Goal: Transaction & Acquisition: Purchase product/service

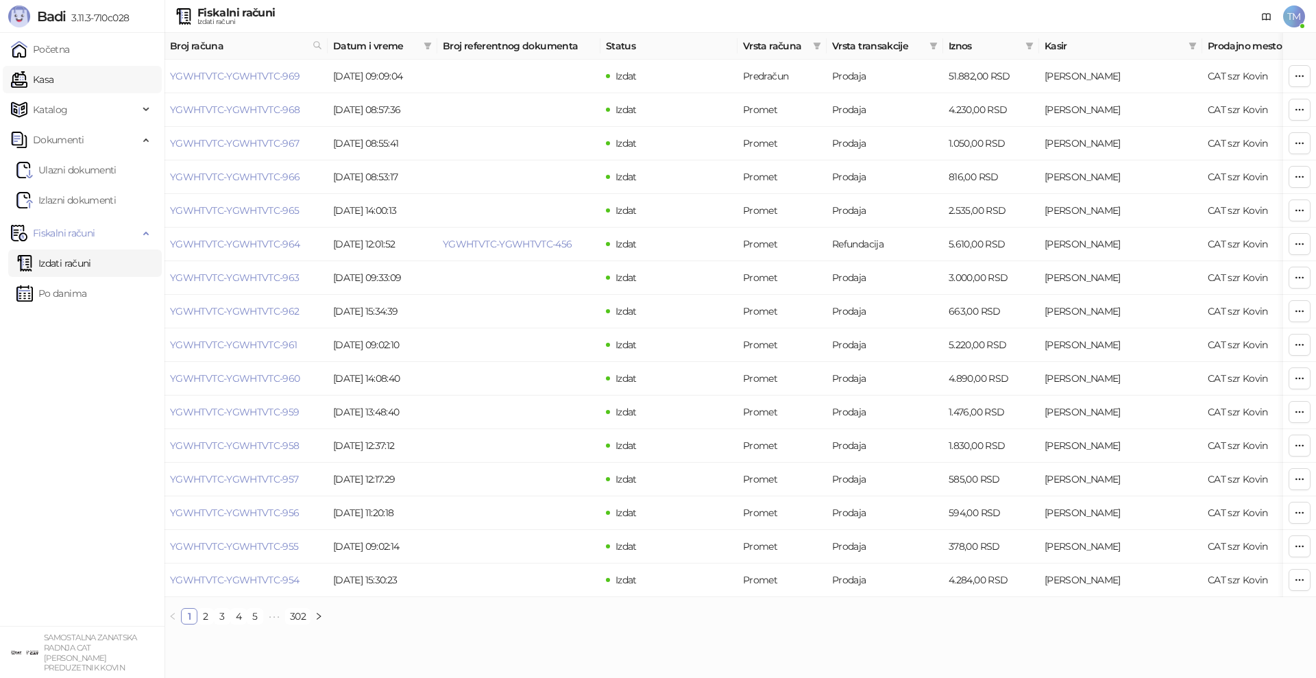
click at [51, 75] on link "Kasa" at bounding box center [32, 79] width 42 height 27
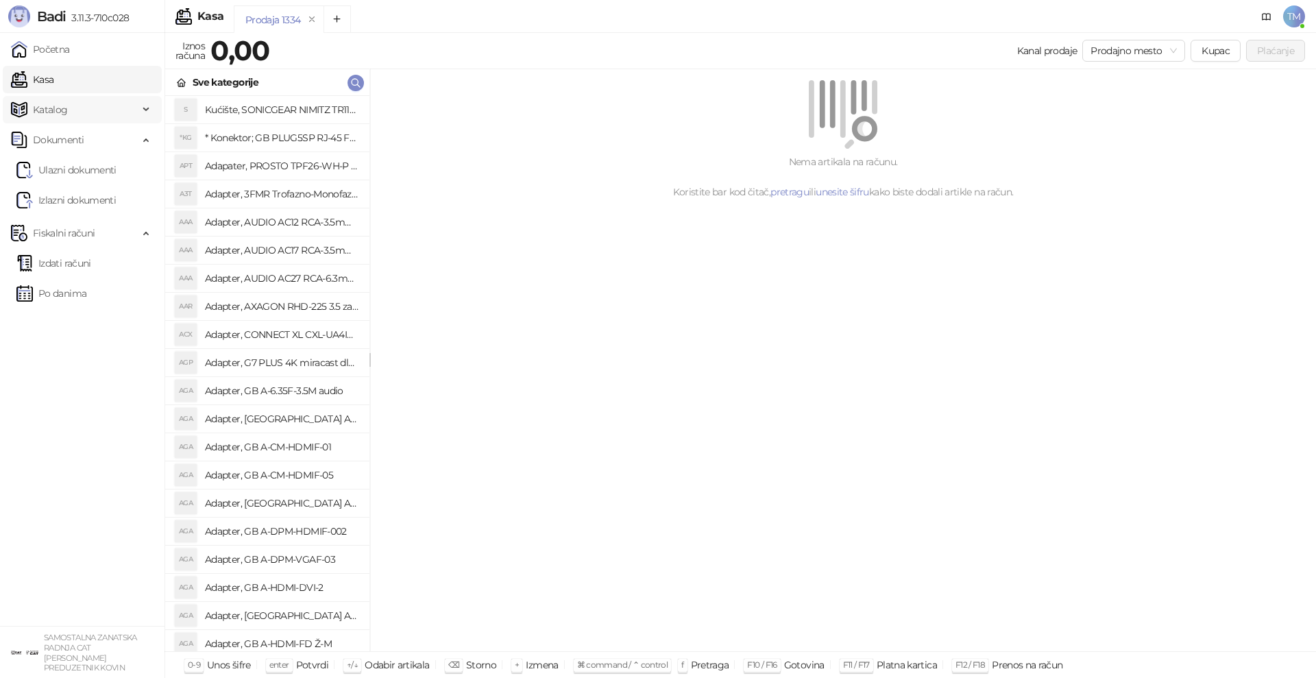
click at [58, 109] on span "Katalog" at bounding box center [50, 109] width 35 height 27
click at [62, 201] on link "Artikli" at bounding box center [40, 199] width 48 height 27
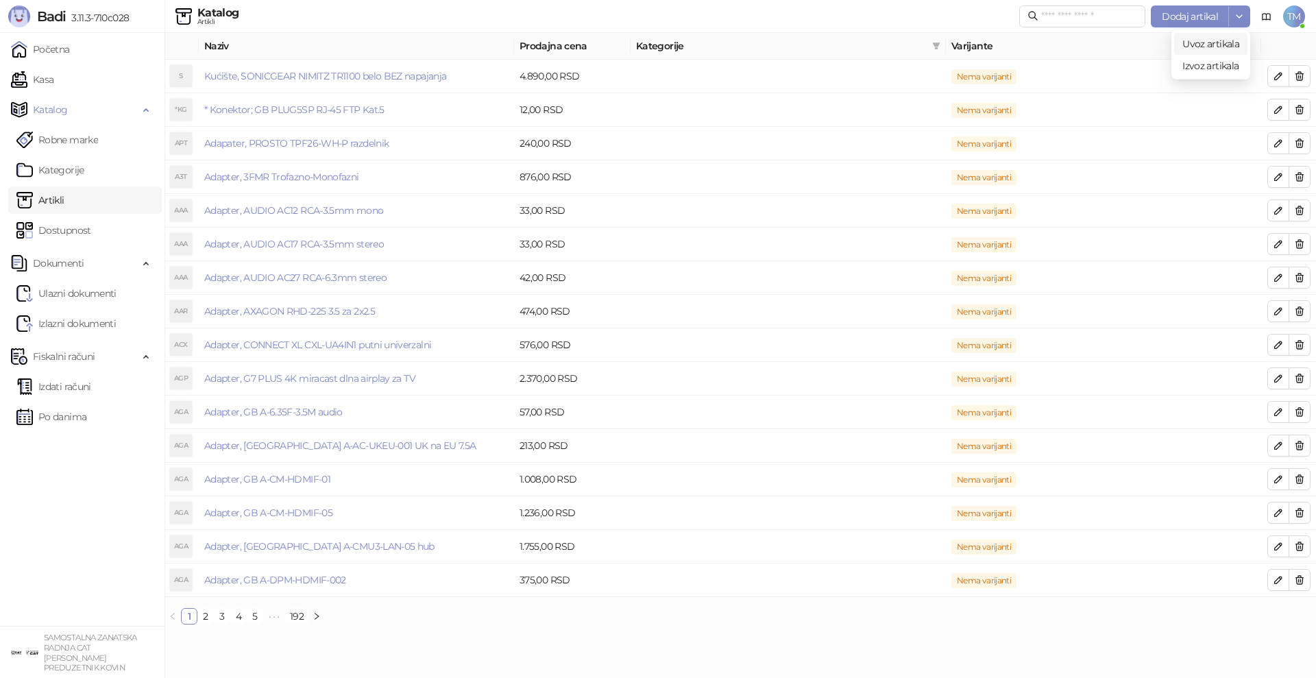
click at [1218, 42] on span "Uvoz artikala" at bounding box center [1210, 44] width 57 height 12
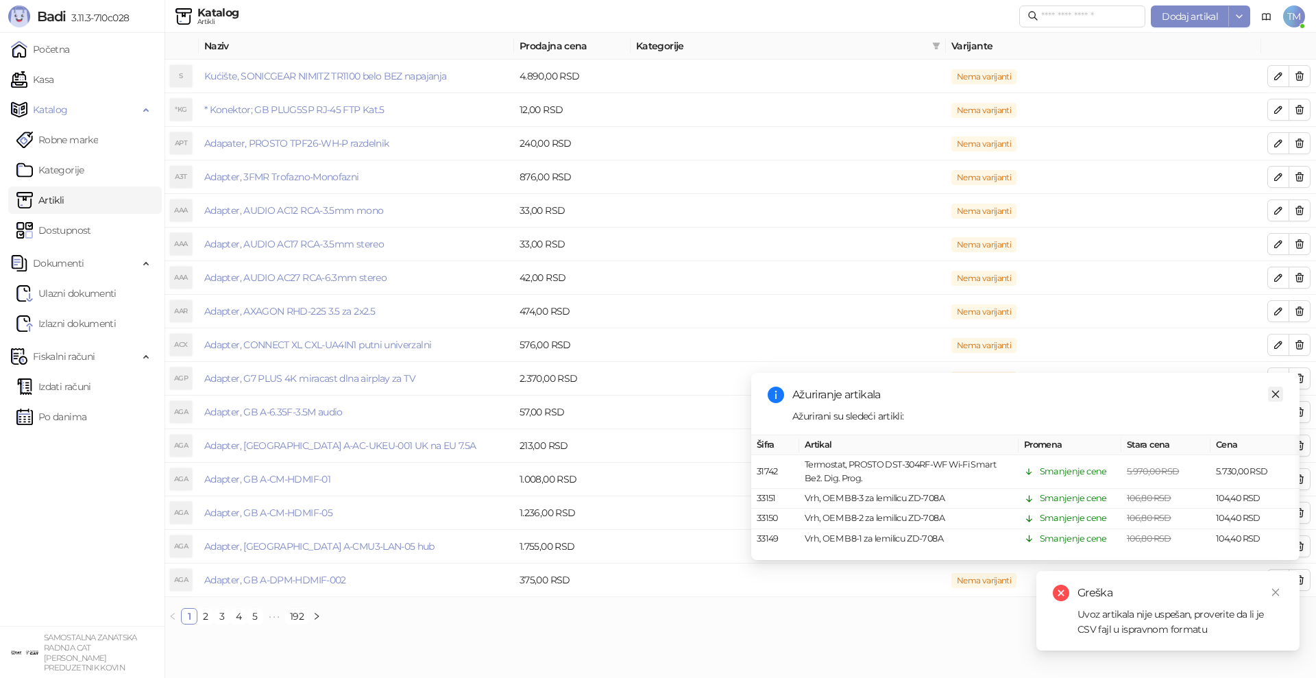
click at [1277, 395] on icon "close" at bounding box center [1275, 394] width 10 height 10
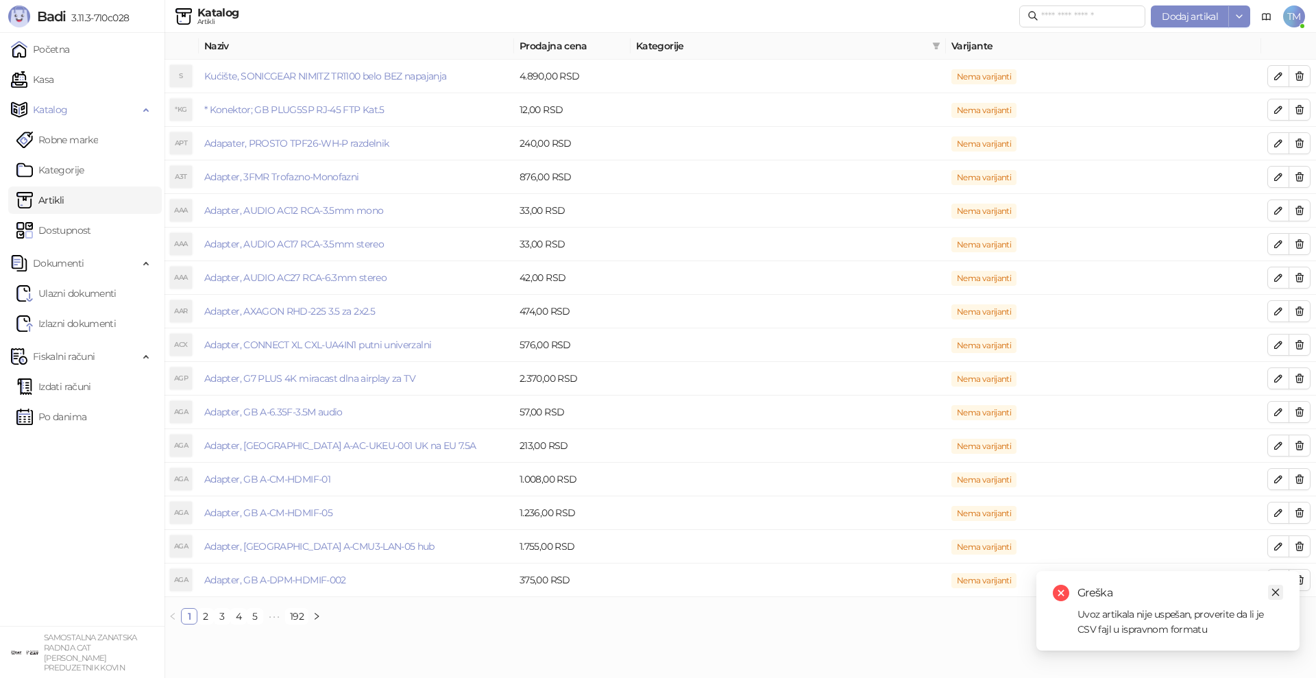
click at [1274, 590] on icon "close" at bounding box center [1275, 592] width 10 height 10
click at [49, 79] on link "Kasa" at bounding box center [32, 79] width 42 height 27
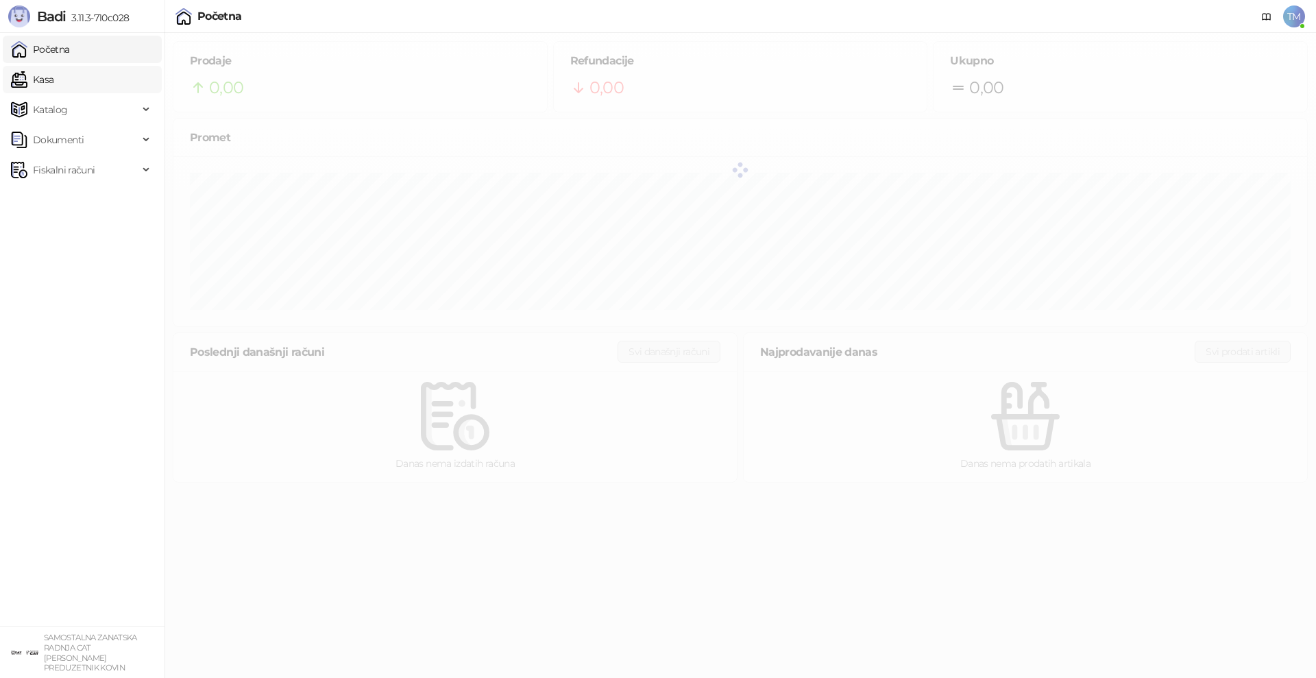
click at [53, 84] on link "Kasa" at bounding box center [32, 79] width 42 height 27
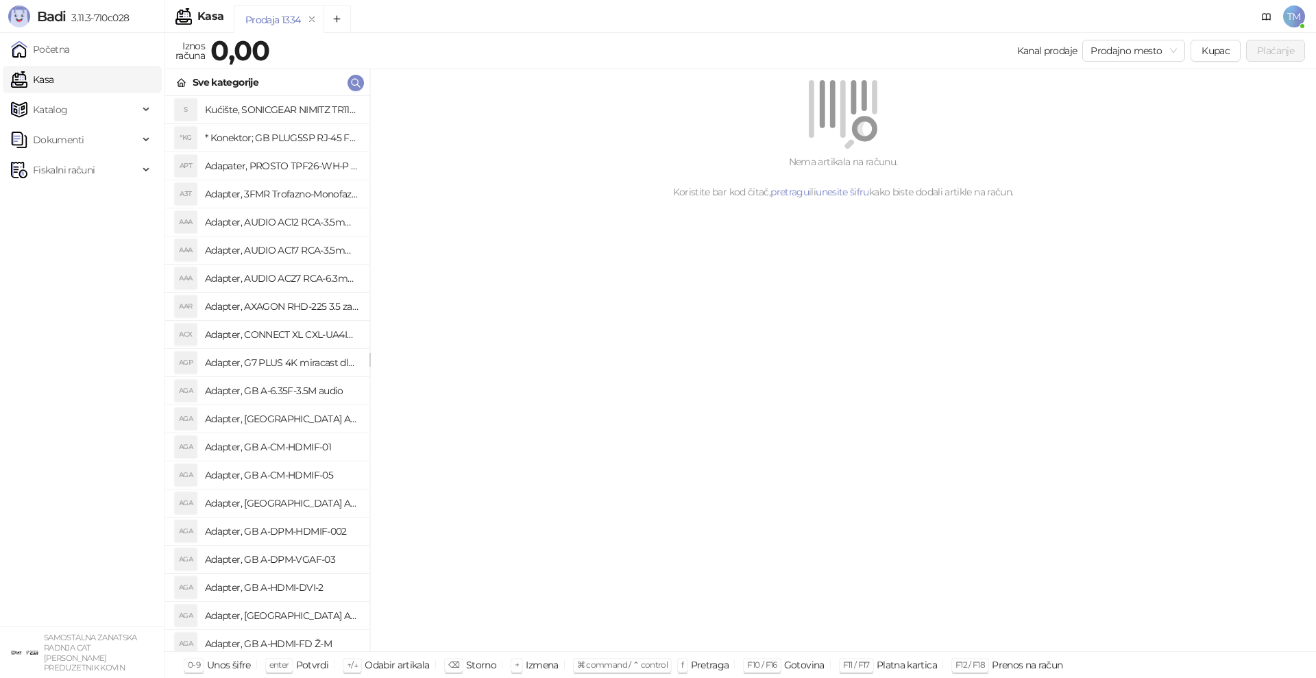
click at [949, 473] on div "Nema artikala na računu. Koristite bar kod čitač, pretragu ili unesite šifru ka…" at bounding box center [843, 360] width 946 height 582
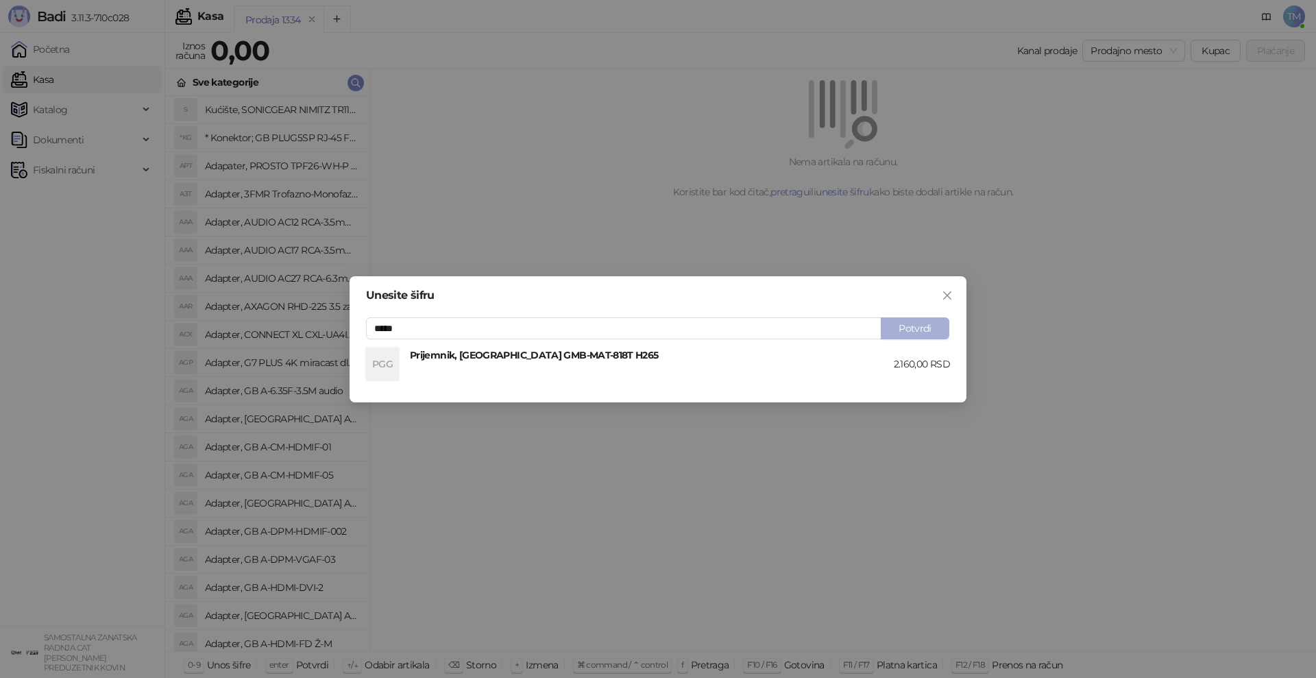
type input "*****"
click at [929, 334] on button "Potvrdi" at bounding box center [915, 328] width 69 height 22
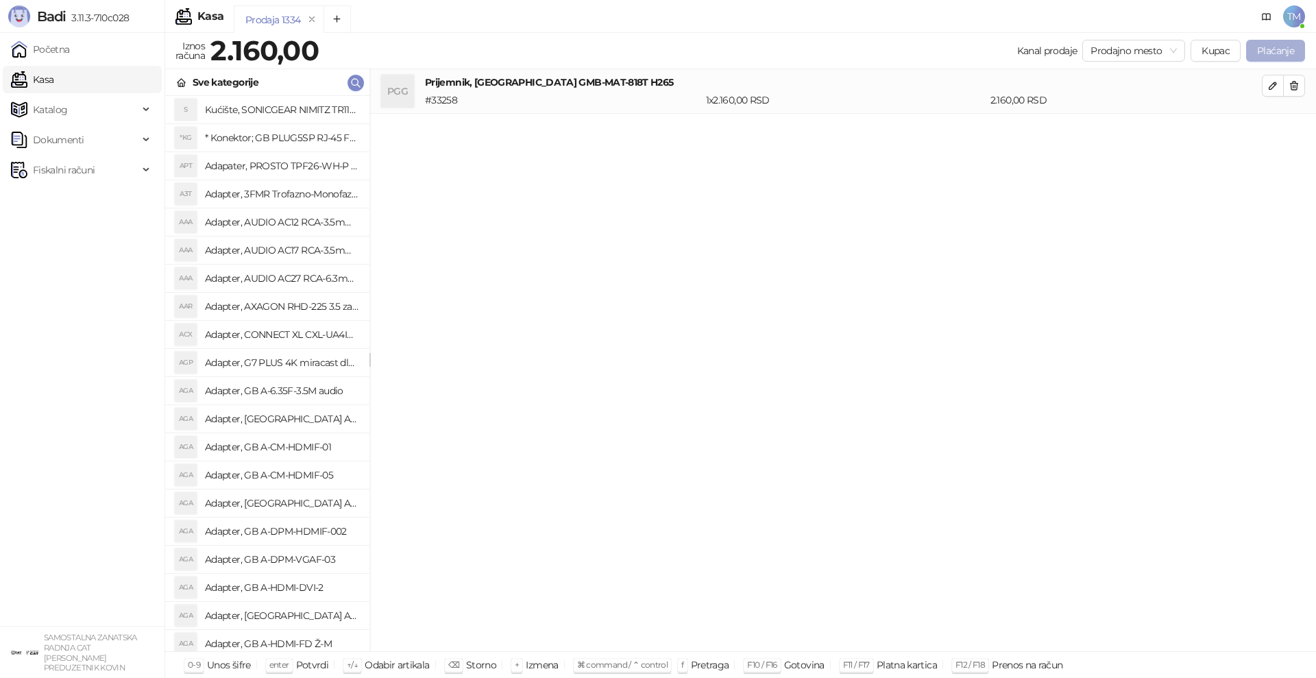
click at [1287, 53] on button "Plaćanje" at bounding box center [1275, 51] width 59 height 22
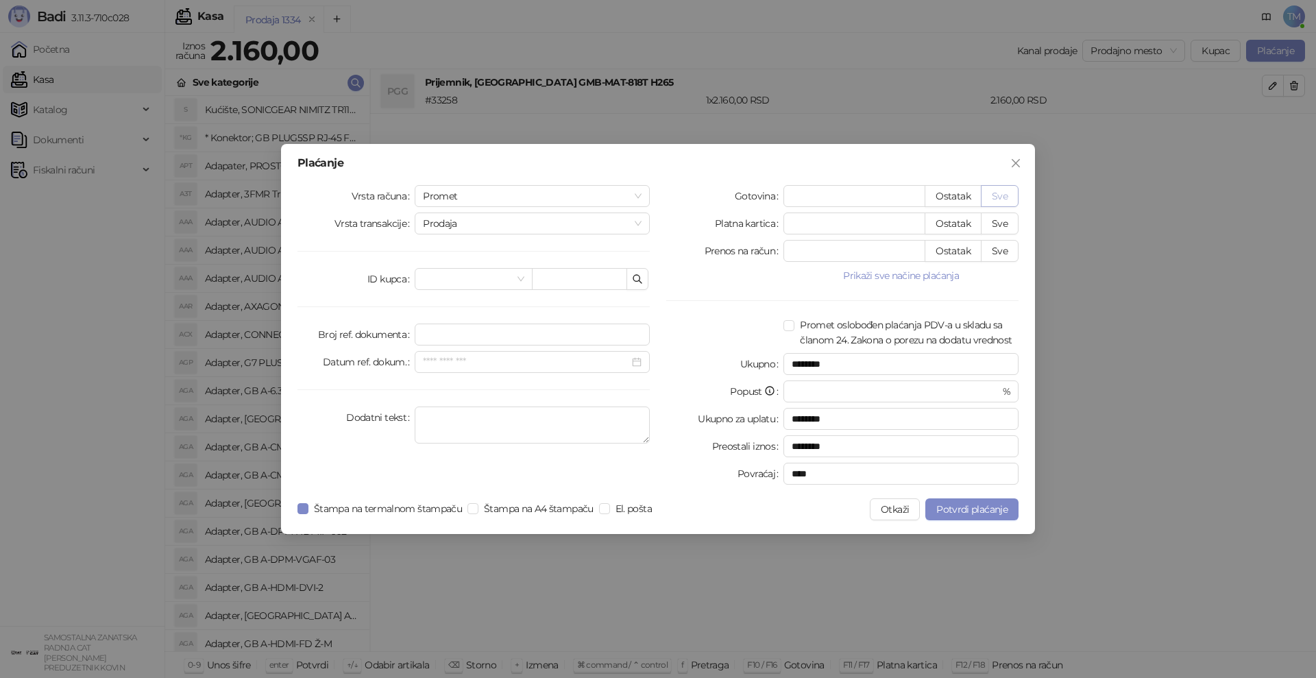
click at [1003, 193] on button "Sve" at bounding box center [1000, 196] width 38 height 22
type input "****"
click at [979, 513] on span "Potvrdi plaćanje" at bounding box center [971, 509] width 71 height 12
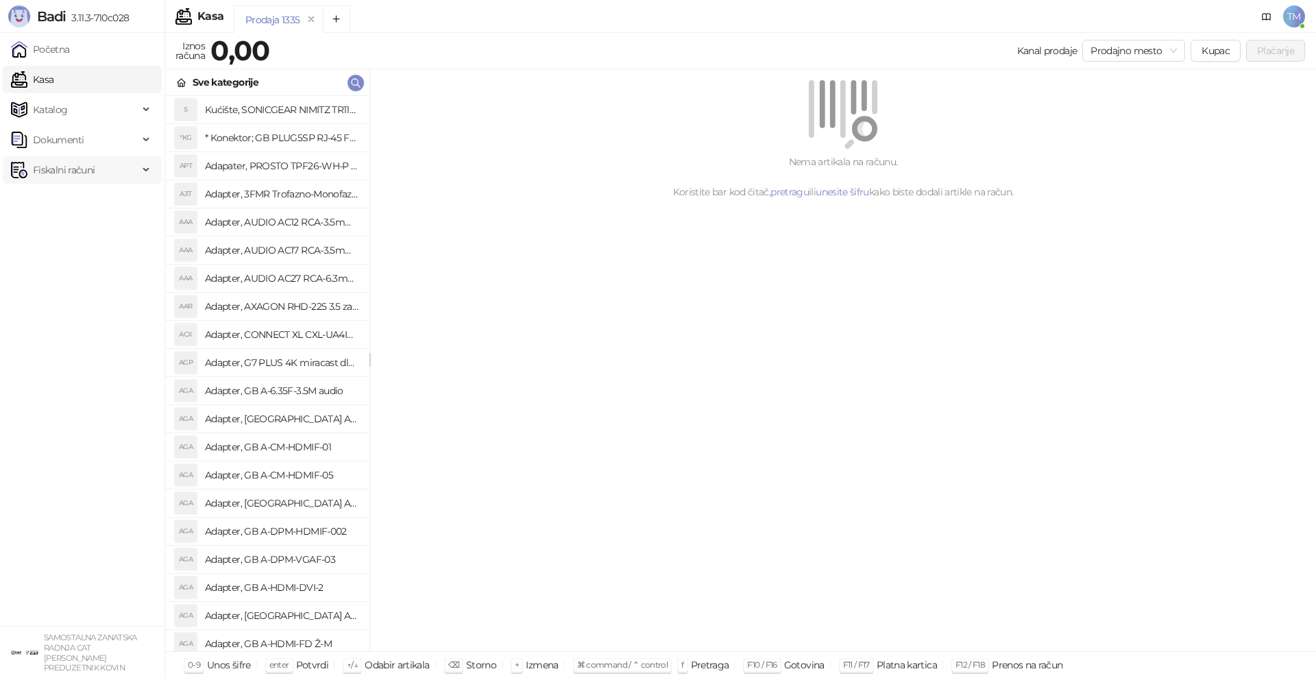
click at [48, 174] on span "Fiskalni računi" at bounding box center [64, 169] width 62 height 27
